Goal: Check status: Check status

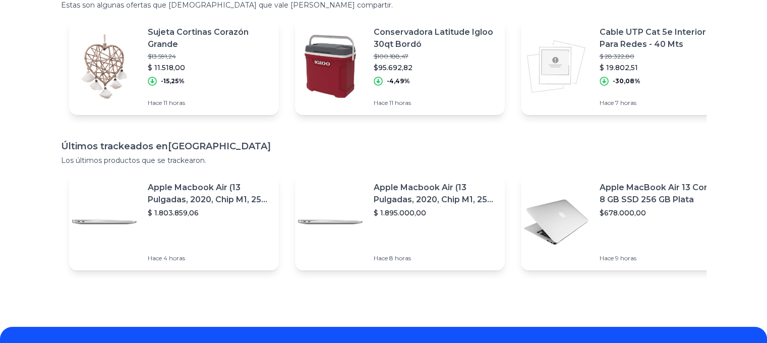
scroll to position [151, 0]
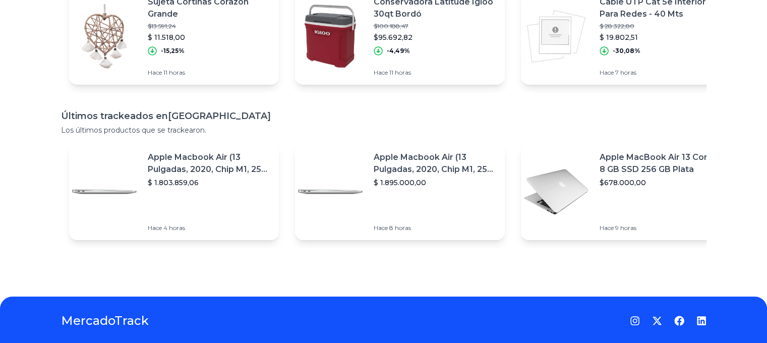
click at [681, 180] on p "$678.000,00" at bounding box center [661, 182] width 123 height 10
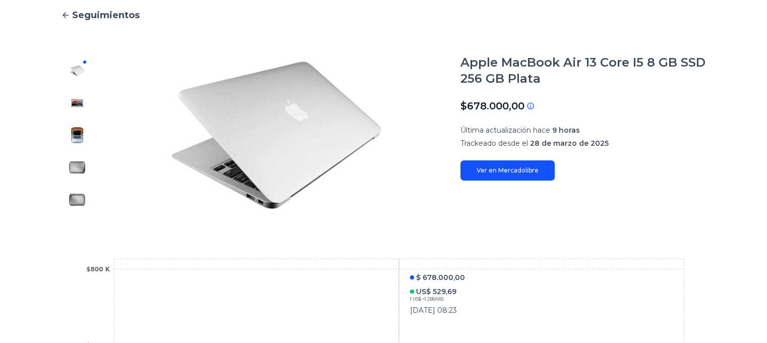
scroll to position [151, 0]
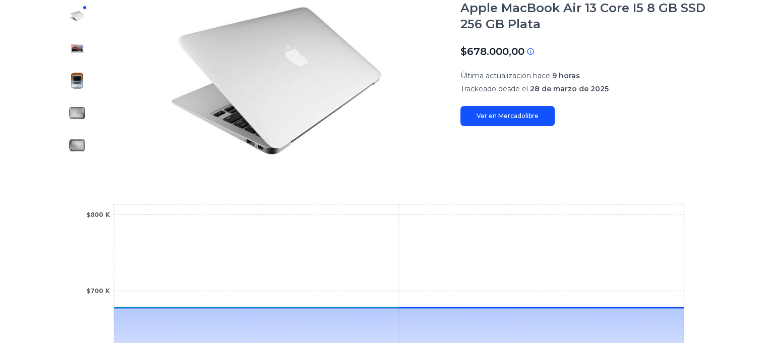
click at [512, 113] on font "Ver en Mercadolibre" at bounding box center [508, 116] width 62 height 8
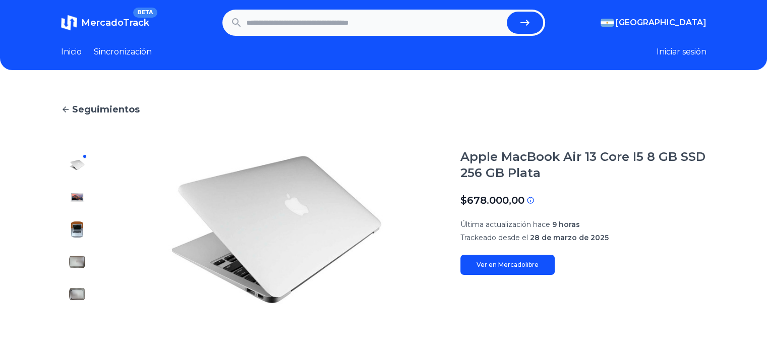
scroll to position [0, 0]
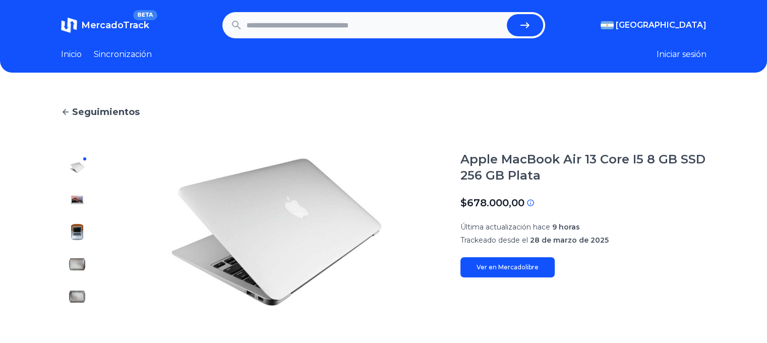
click at [314, 25] on input "text" at bounding box center [375, 25] width 256 height 22
paste input "**********"
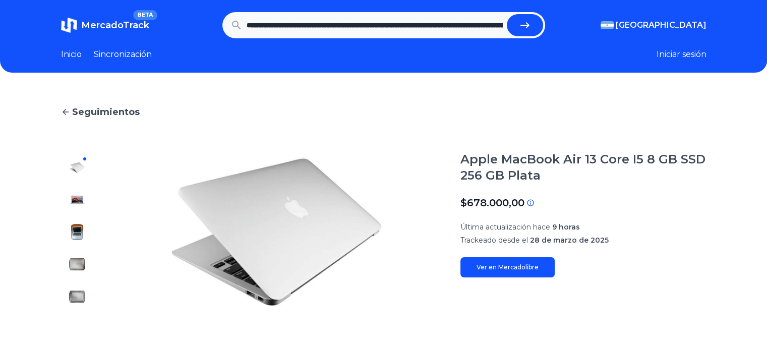
scroll to position [0, 625]
click at [524, 27] on icon "submit" at bounding box center [525, 25] width 12 height 12
type input "**********"
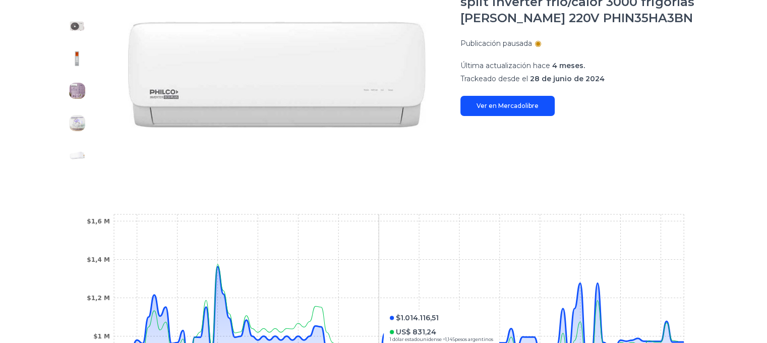
scroll to position [151, 0]
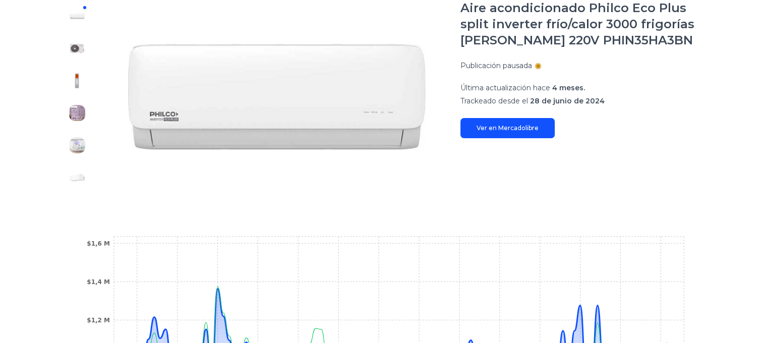
click at [499, 130] on font "Ver en Mercadolibre" at bounding box center [508, 128] width 62 height 8
